Goal: Information Seeking & Learning: Find specific fact

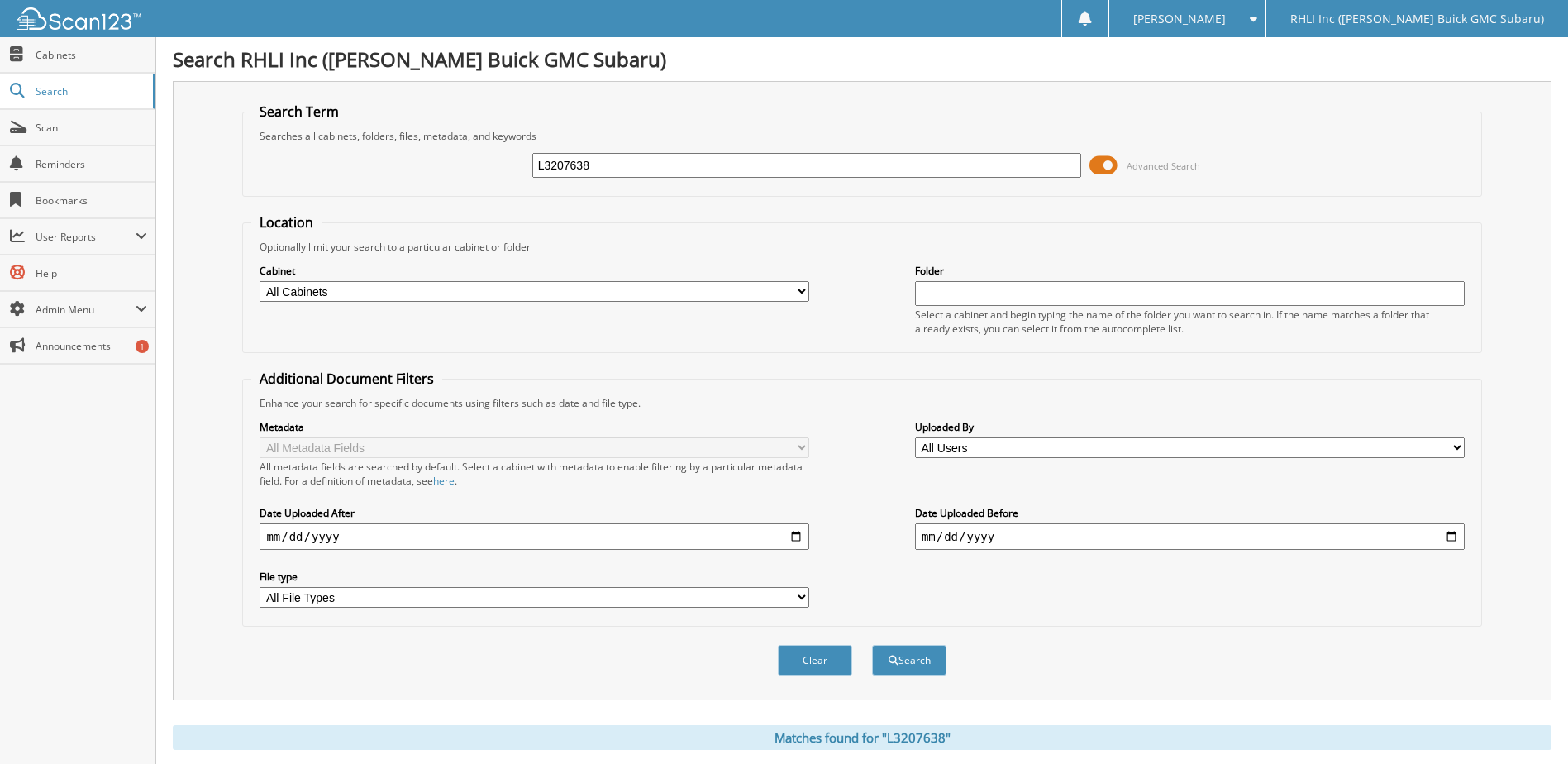
drag, startPoint x: 636, startPoint y: 169, endPoint x: 251, endPoint y: 138, distance: 386.2
click at [251, 138] on fieldset "Search Term Searches all cabinets, folders, files, metadata, and keywords L3207…" at bounding box center [861, 149] width 1239 height 94
type input "[PERSON_NAME]"
click at [872, 645] on button "Search" at bounding box center [909, 660] width 74 height 31
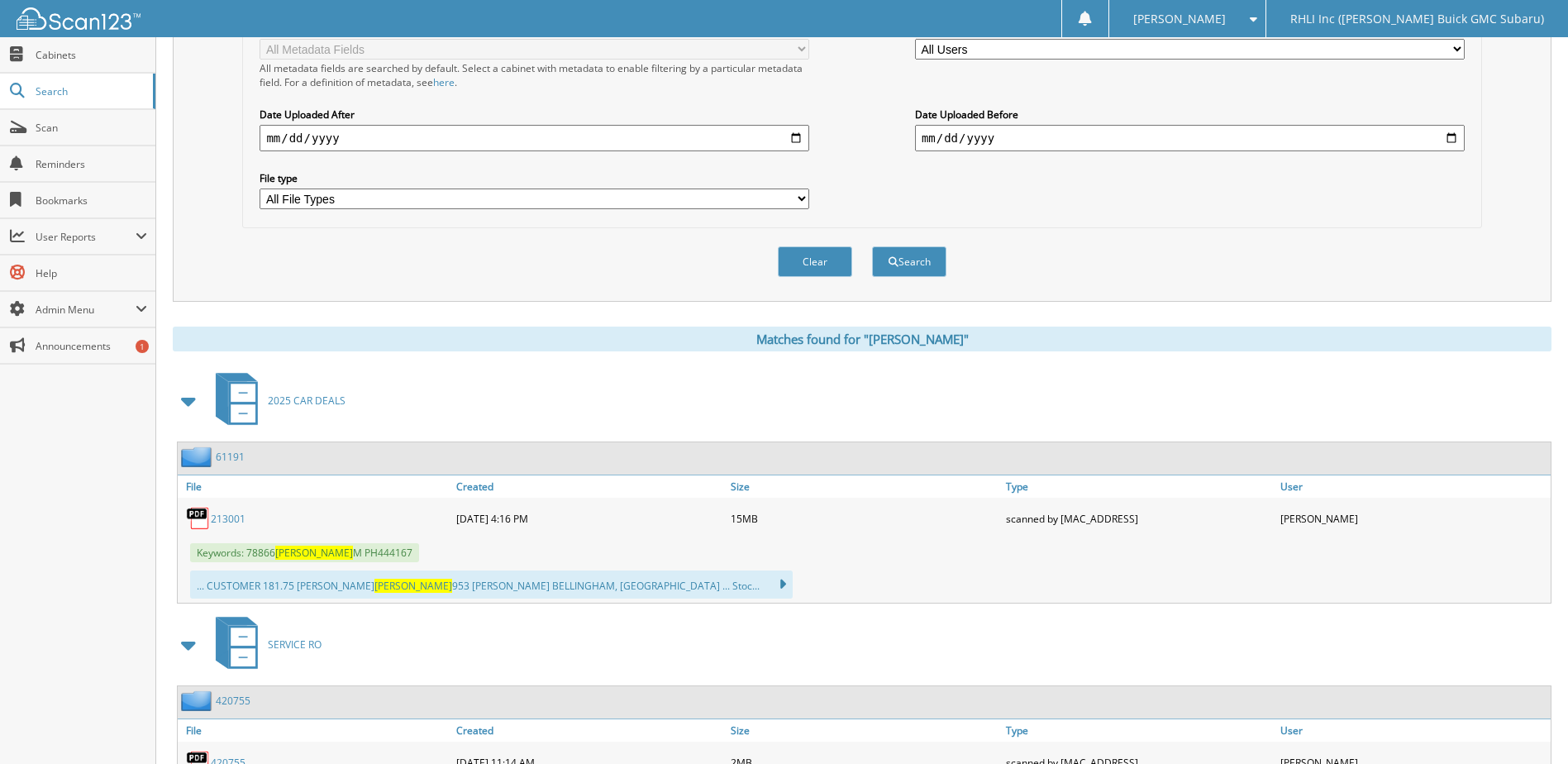
scroll to position [579, 0]
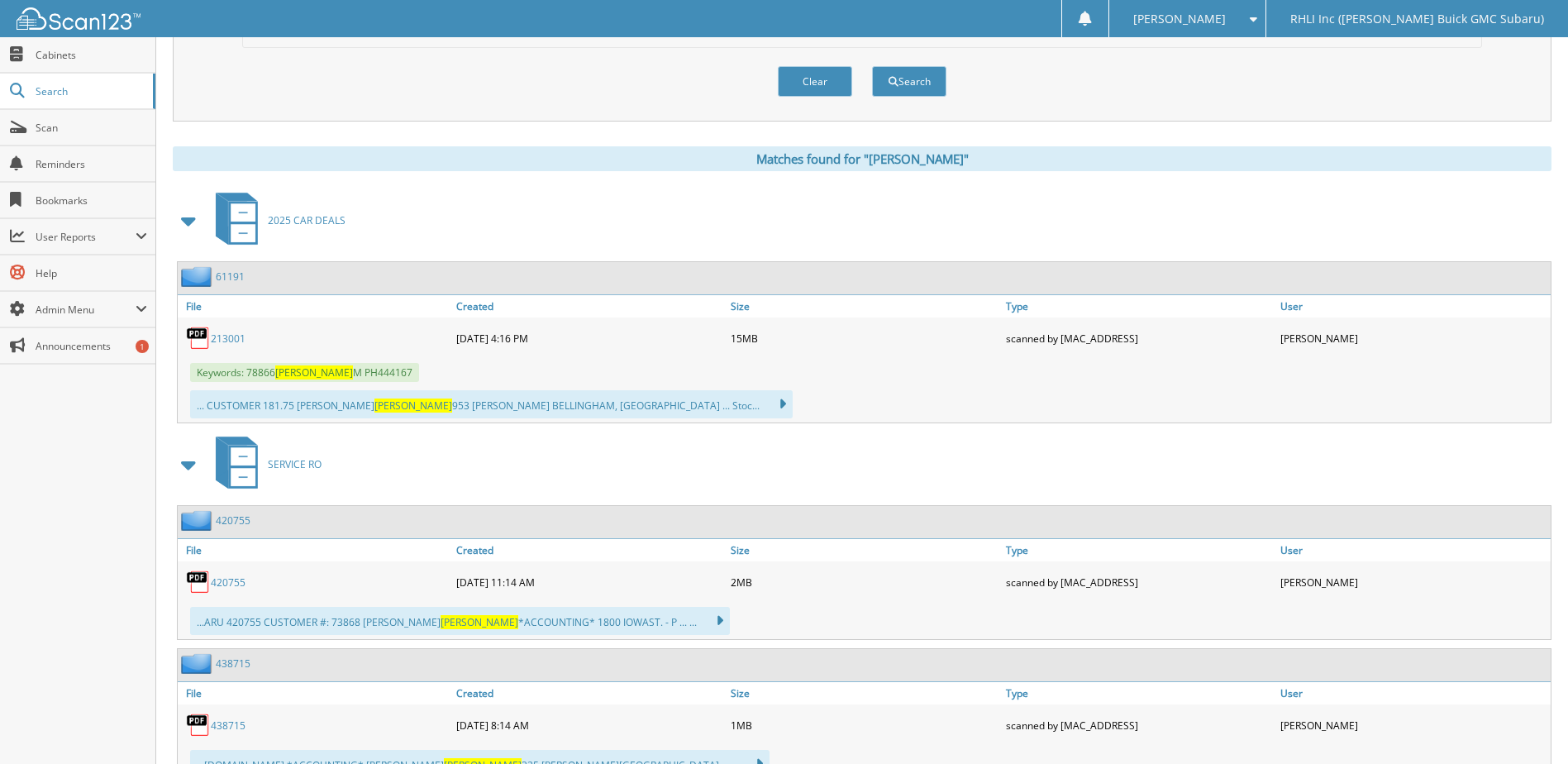
click at [226, 340] on link "213001" at bounding box center [229, 338] width 35 height 14
